Goal: Task Accomplishment & Management: Complete application form

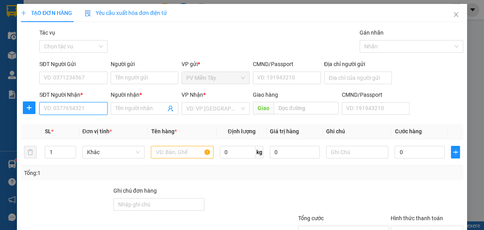
click at [76, 108] on input "SĐT Người Nhận *" at bounding box center [73, 108] width 68 height 13
paste input "0797868080"
type input "0797868080"
click at [74, 124] on div "0797868080 - kHOA" at bounding box center [73, 124] width 58 height 9
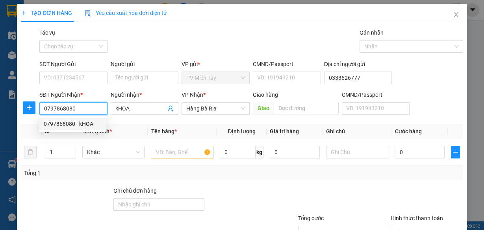
type input "0333626777"
type input "kHOA"
click at [196, 105] on span "Hàng Bà Rịa" at bounding box center [215, 109] width 59 height 12
type input "0797868080"
click at [196, 105] on span "Hàng Bà Rịa" at bounding box center [215, 109] width 59 height 12
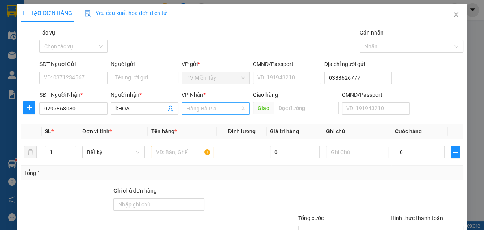
click at [198, 108] on span "Hàng Bà Rịa" at bounding box center [215, 109] width 59 height 12
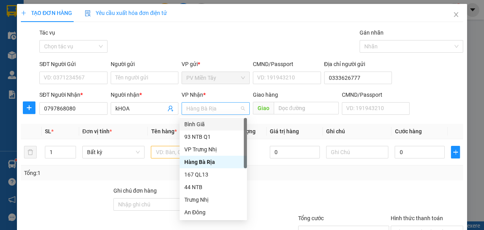
click at [198, 108] on span "Hàng Bà Rịa" at bounding box center [215, 109] width 59 height 12
type input "h"
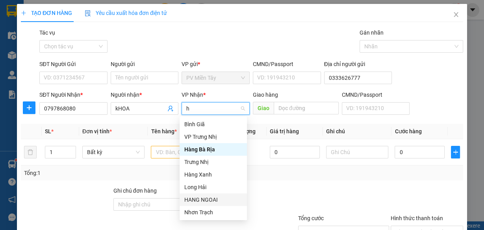
click at [207, 200] on div "HANG NGOAI" at bounding box center [213, 200] width 58 height 9
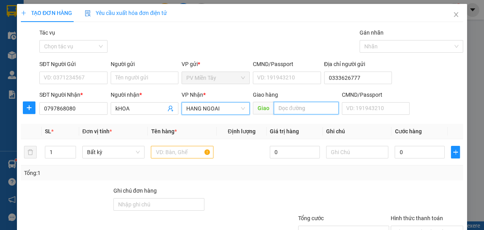
click at [303, 102] on input "text" at bounding box center [306, 108] width 65 height 13
type input "phu my"
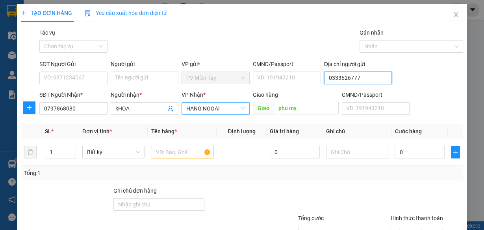
click at [343, 79] on input "0333626777" at bounding box center [358, 78] width 68 height 13
paste input "878222231"
type input "0878222231"
click at [286, 109] on input "phu my" at bounding box center [306, 108] width 65 height 13
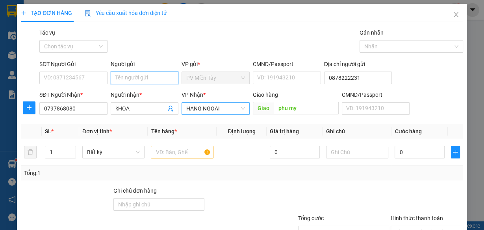
click at [141, 79] on input "Người gửi" at bounding box center [145, 78] width 68 height 13
type input "tx tri"
click at [143, 91] on div "TX TRI - 0917778378" at bounding box center [143, 93] width 58 height 9
type input "0917778378"
type input "TX TRI"
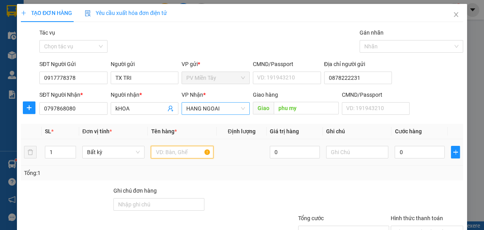
click at [177, 152] on input "text" at bounding box center [182, 152] width 63 height 13
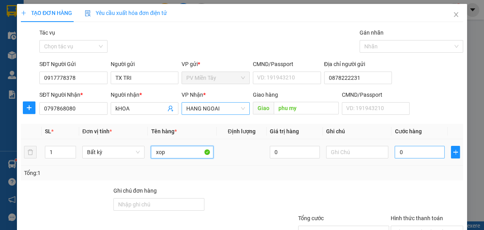
type input "xop"
click at [402, 154] on input "0" at bounding box center [420, 152] width 50 height 13
type input "4"
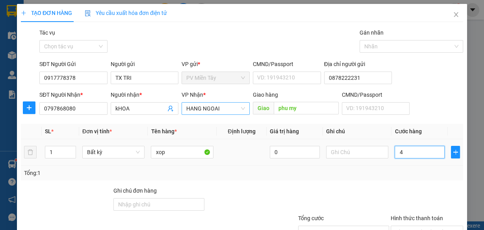
type input "40"
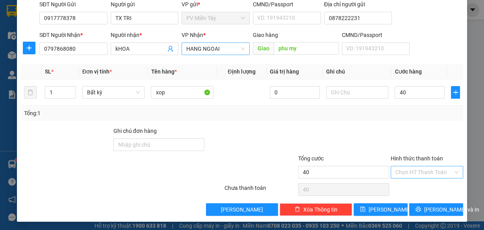
click at [427, 171] on input "Hình thức thanh toán" at bounding box center [423, 173] width 57 height 12
type input "40.000"
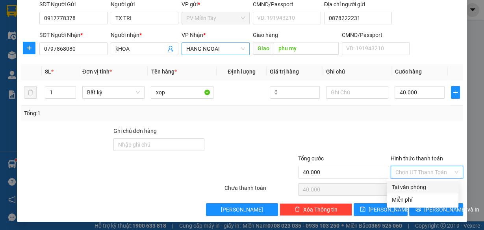
click at [418, 188] on div "Tại văn phòng" at bounding box center [422, 187] width 62 height 9
type input "0"
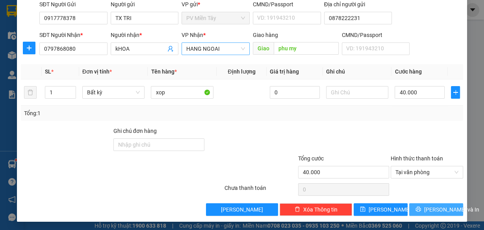
click at [440, 208] on span "[PERSON_NAME] và In" at bounding box center [451, 210] width 55 height 9
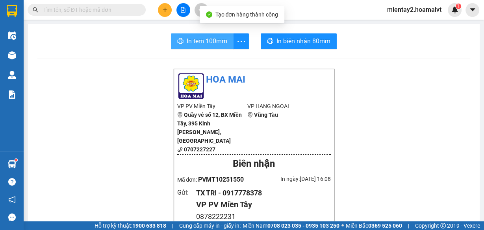
click at [208, 40] on span "In tem 100mm" at bounding box center [207, 41] width 41 height 10
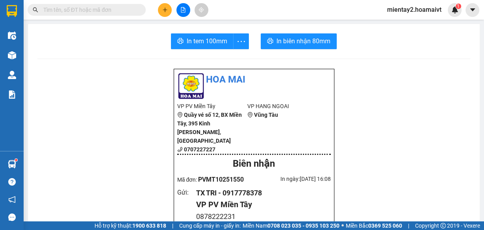
click at [164, 10] on icon "plus" at bounding box center [165, 10] width 6 height 6
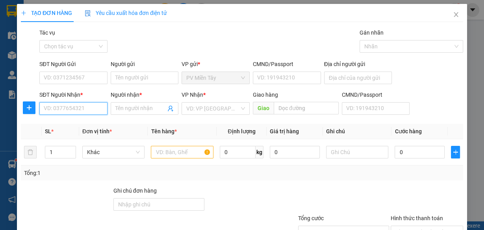
click at [87, 109] on input "SĐT Người Nhận *" at bounding box center [73, 108] width 68 height 13
type input "0948744786"
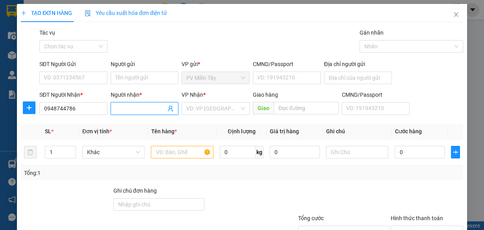
click at [122, 111] on input "Người nhận *" at bounding box center [140, 108] width 51 height 9
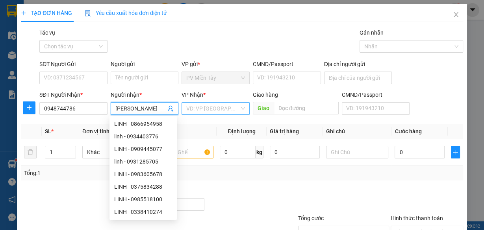
type input "[PERSON_NAME]"
click at [195, 108] on input "search" at bounding box center [212, 109] width 53 height 12
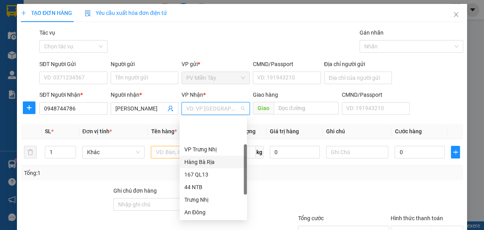
scroll to position [63, 0]
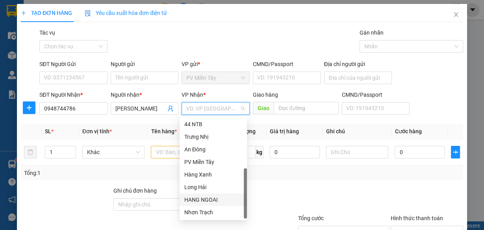
click at [216, 197] on div "HANG NGOAI" at bounding box center [213, 200] width 58 height 9
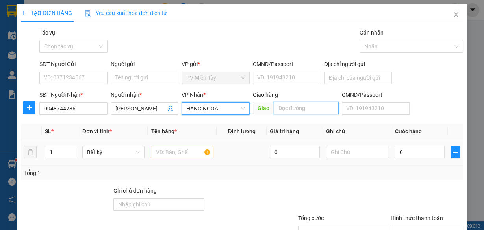
click at [296, 111] on input "text" at bounding box center [306, 108] width 65 height 13
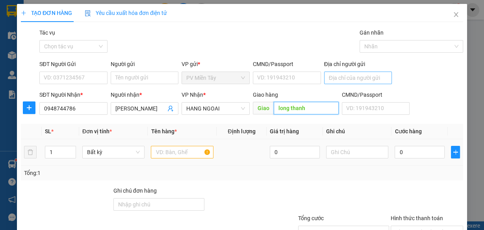
type input "long thanh"
click at [340, 76] on input "Địa chỉ người gửi" at bounding box center [358, 78] width 68 height 13
click at [336, 77] on input "094643653" at bounding box center [358, 78] width 68 height 13
click at [369, 78] on input "0946643653" at bounding box center [358, 78] width 68 height 13
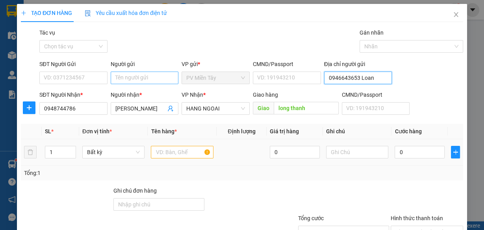
type input "0946643653 Loan"
click at [145, 75] on input "Người gửi" at bounding box center [145, 78] width 68 height 13
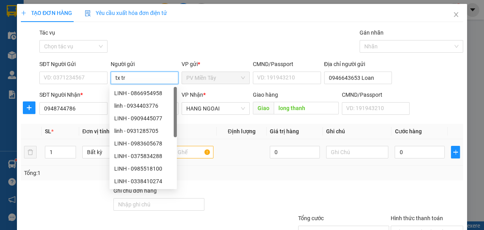
type input "tx tri"
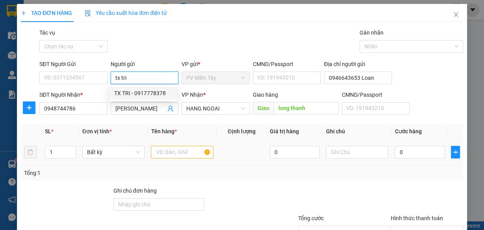
click at [142, 91] on div "TX TRI - 0917778378" at bounding box center [143, 93] width 58 height 9
type input "0917778378"
type input "TX TRI"
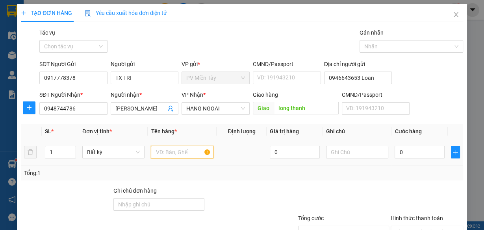
click at [178, 152] on input "text" at bounding box center [182, 152] width 63 height 13
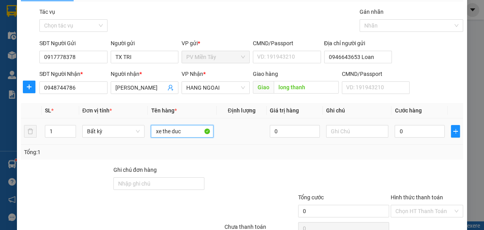
scroll to position [31, 0]
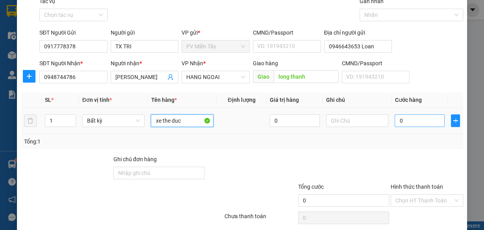
type input "xe the duc"
click at [411, 118] on input "0" at bounding box center [420, 121] width 50 height 13
type input "1"
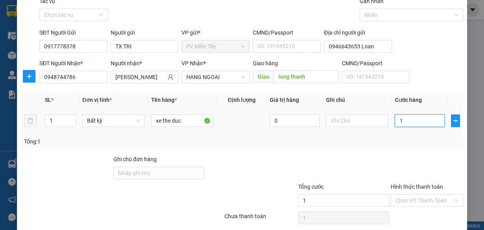
type input "16"
type input "160"
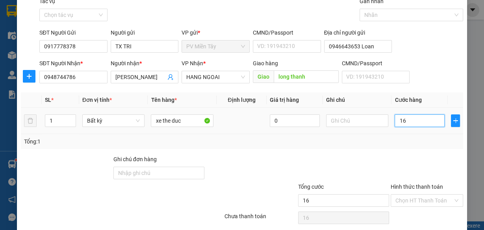
type input "160"
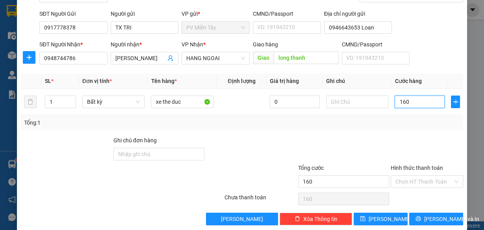
scroll to position [60, 0]
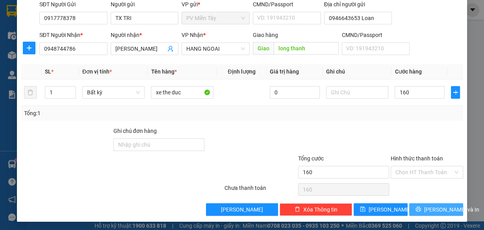
type input "160.000"
click at [431, 207] on span "[PERSON_NAME] và In" at bounding box center [451, 210] width 55 height 9
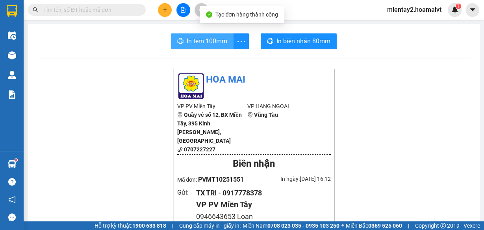
click at [211, 43] on span "In tem 100mm" at bounding box center [207, 41] width 41 height 10
click at [198, 44] on span "In tem 100mm" at bounding box center [207, 41] width 41 height 10
click at [194, 39] on span "In tem 100mm" at bounding box center [207, 41] width 41 height 10
click at [192, 37] on span "In tem 100mm" at bounding box center [207, 41] width 41 height 10
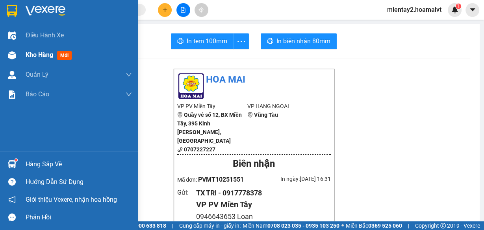
click at [37, 49] on div "Kho hàng mới" at bounding box center [79, 55] width 106 height 20
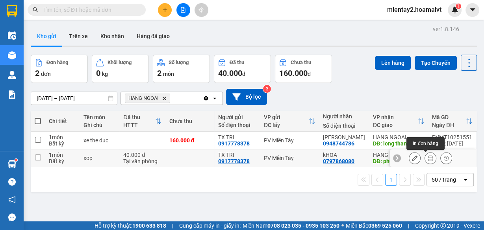
click at [428, 160] on icon at bounding box center [431, 159] width 6 height 6
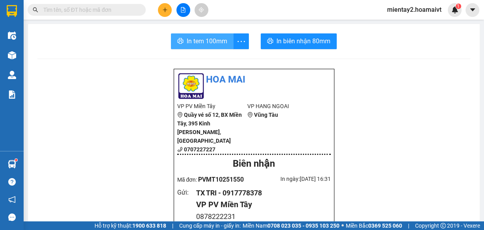
click at [204, 45] on span "In tem 100mm" at bounding box center [207, 41] width 41 height 10
